Goal: Transaction & Acquisition: Subscribe to service/newsletter

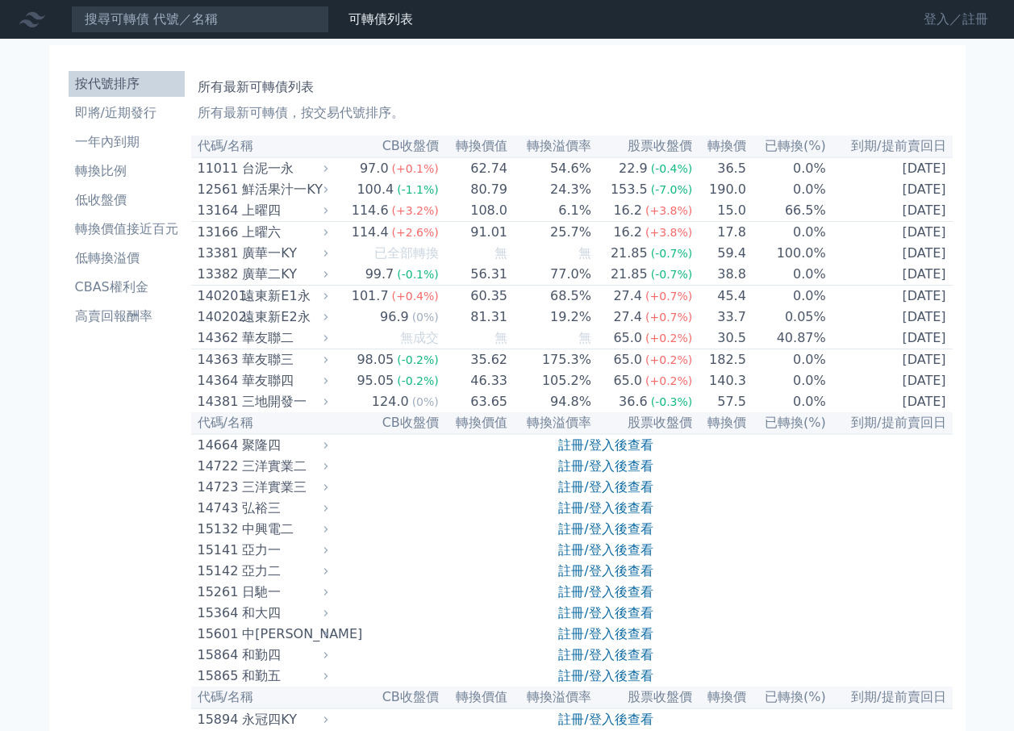
click at [933, 16] on link "登入／註冊" at bounding box center [956, 19] width 90 height 26
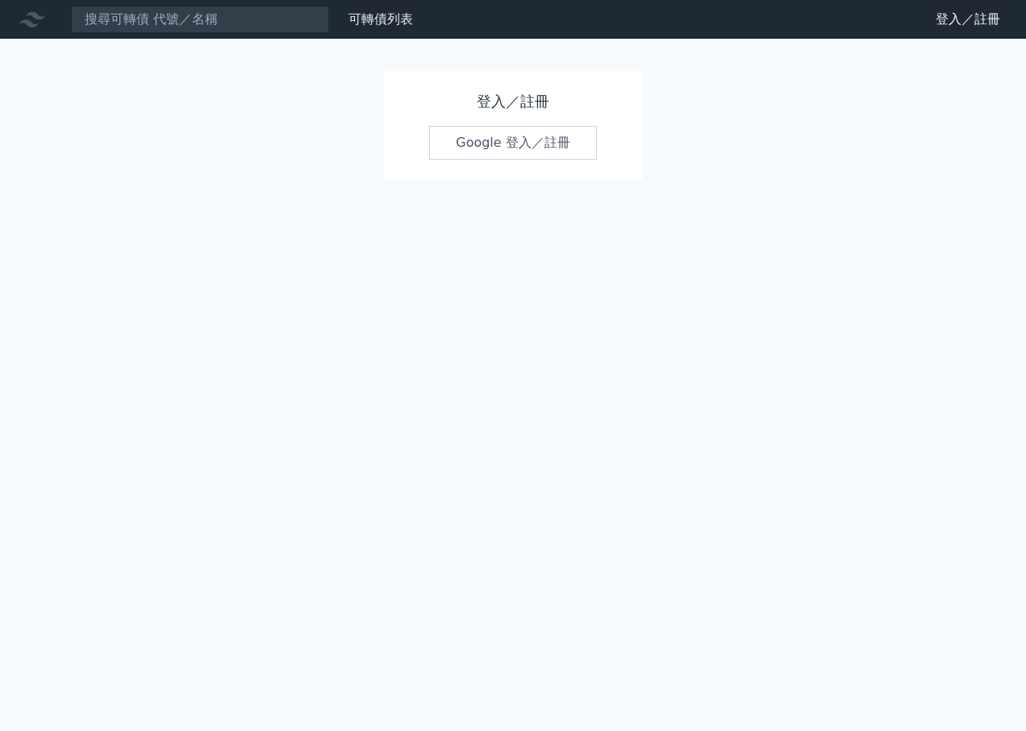
click at [465, 111] on h1 "登入／註冊" at bounding box center [513, 101] width 168 height 23
click at [483, 152] on link "Google 登入／註冊" at bounding box center [513, 143] width 168 height 34
